Goal: Task Accomplishment & Management: Use online tool/utility

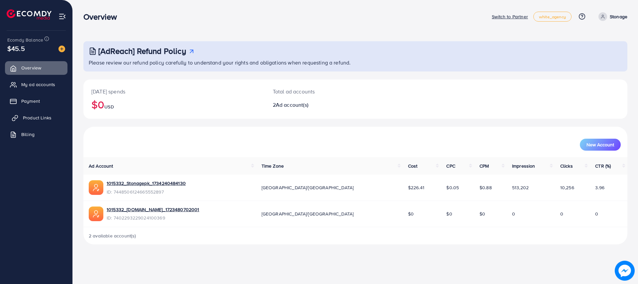
drag, startPoint x: 43, startPoint y: 120, endPoint x: 57, endPoint y: 111, distance: 17.3
click at [43, 120] on span "Product Links" at bounding box center [37, 117] width 29 height 7
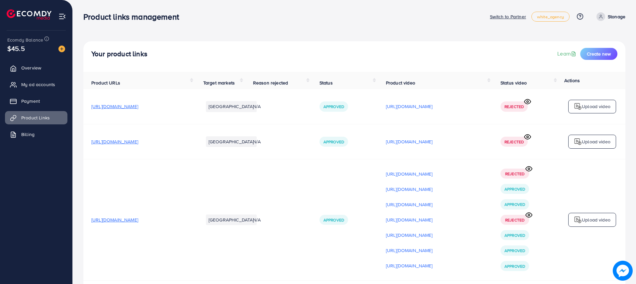
click at [528, 105] on icon at bounding box center [527, 101] width 7 height 7
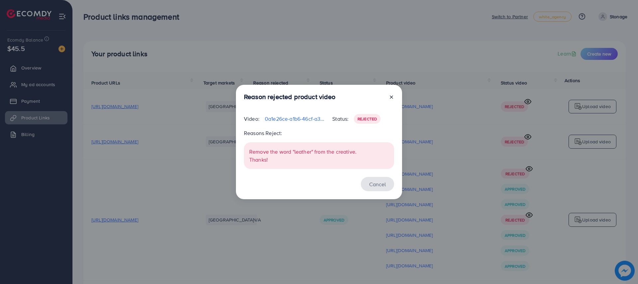
click at [375, 184] on button "Cancel" at bounding box center [377, 184] width 33 height 14
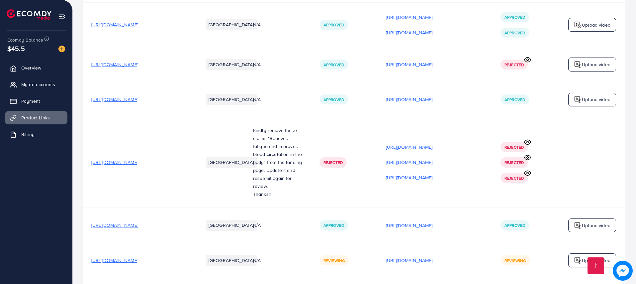
scroll to position [994, 0]
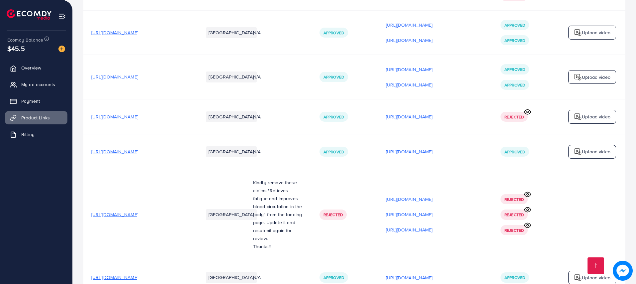
scroll to position [795, 0]
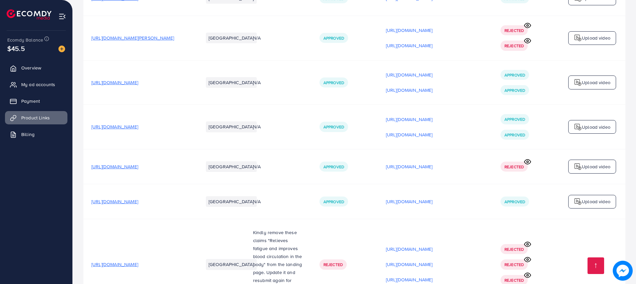
click at [138, 125] on span "[URL][DOMAIN_NAME]" at bounding box center [114, 126] width 47 height 7
drag, startPoint x: 91, startPoint y: 129, endPoint x: 190, endPoint y: 138, distance: 100.1
click at [190, 138] on td "[URL][DOMAIN_NAME]" at bounding box center [139, 127] width 112 height 45
copy span "[URL][DOMAIN_NAME]"
click at [137, 130] on span "[URL][DOMAIN_NAME]" at bounding box center [114, 126] width 47 height 7
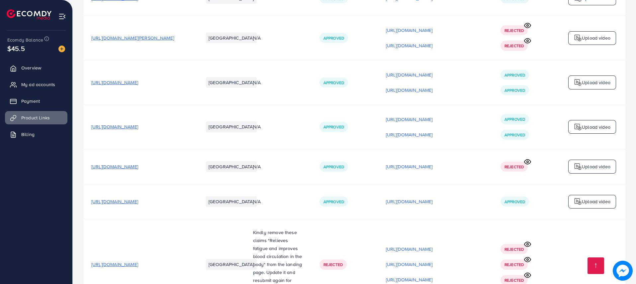
drag, startPoint x: 91, startPoint y: 129, endPoint x: 195, endPoint y: 132, distance: 103.7
click at [195, 132] on td "[URL][DOMAIN_NAME]" at bounding box center [139, 127] width 112 height 45
copy span "[URL][DOMAIN_NAME]"
